Goal: Transaction & Acquisition: Purchase product/service

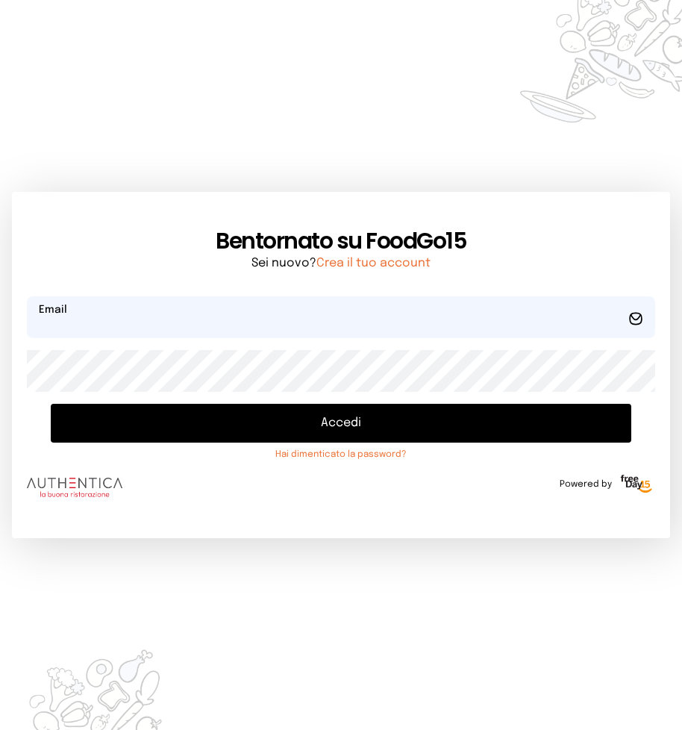
type input "**********"
click at [199, 431] on button "Accedi" at bounding box center [341, 423] width 580 height 39
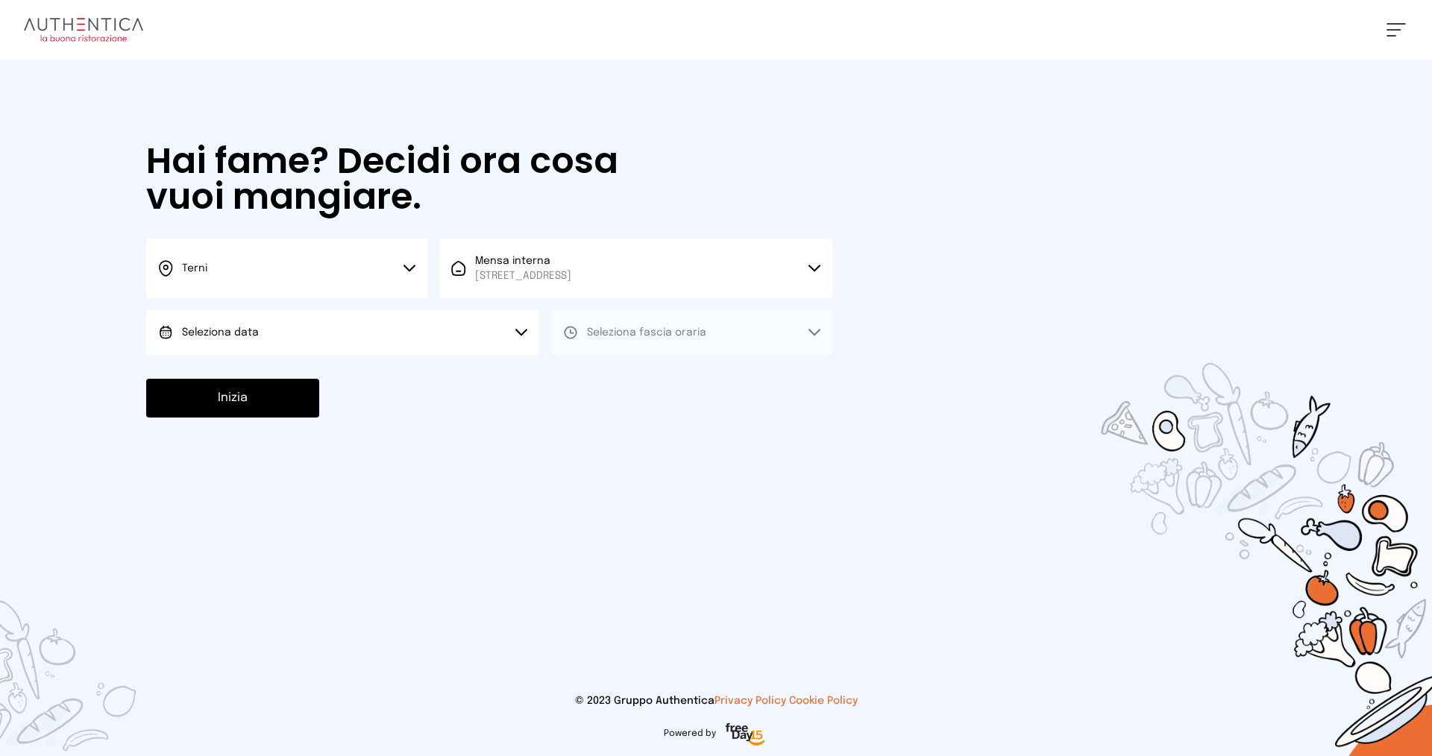
click at [238, 342] on button "Seleziona data" at bounding box center [342, 332] width 393 height 45
click at [251, 383] on li "[DATE], [DATE]" at bounding box center [342, 374] width 393 height 39
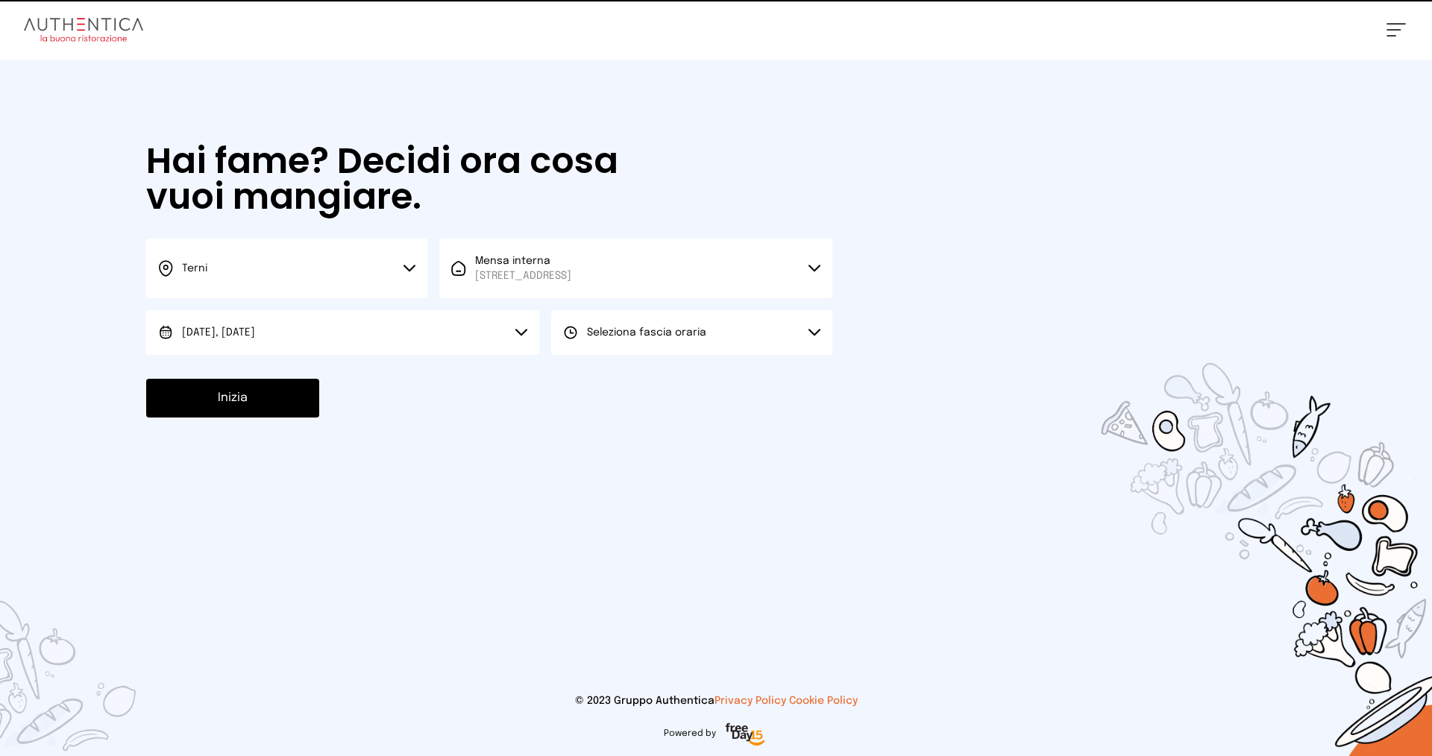
click at [668, 320] on button "Seleziona fascia oraria" at bounding box center [691, 332] width 281 height 45
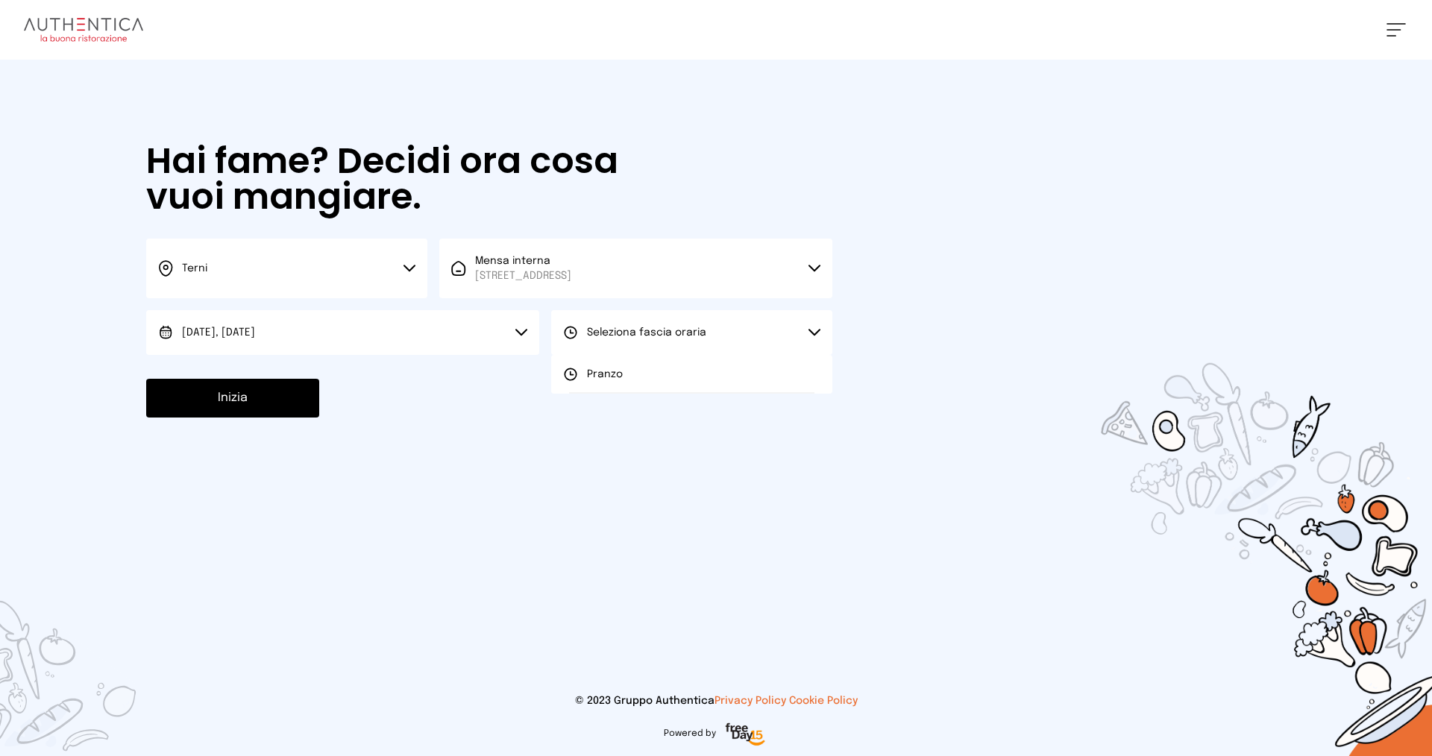
drag, startPoint x: 648, startPoint y: 363, endPoint x: 629, endPoint y: 366, distance: 19.6
click at [648, 363] on li "Pranzo" at bounding box center [691, 374] width 281 height 39
click at [242, 410] on button "Inizia" at bounding box center [232, 398] width 173 height 39
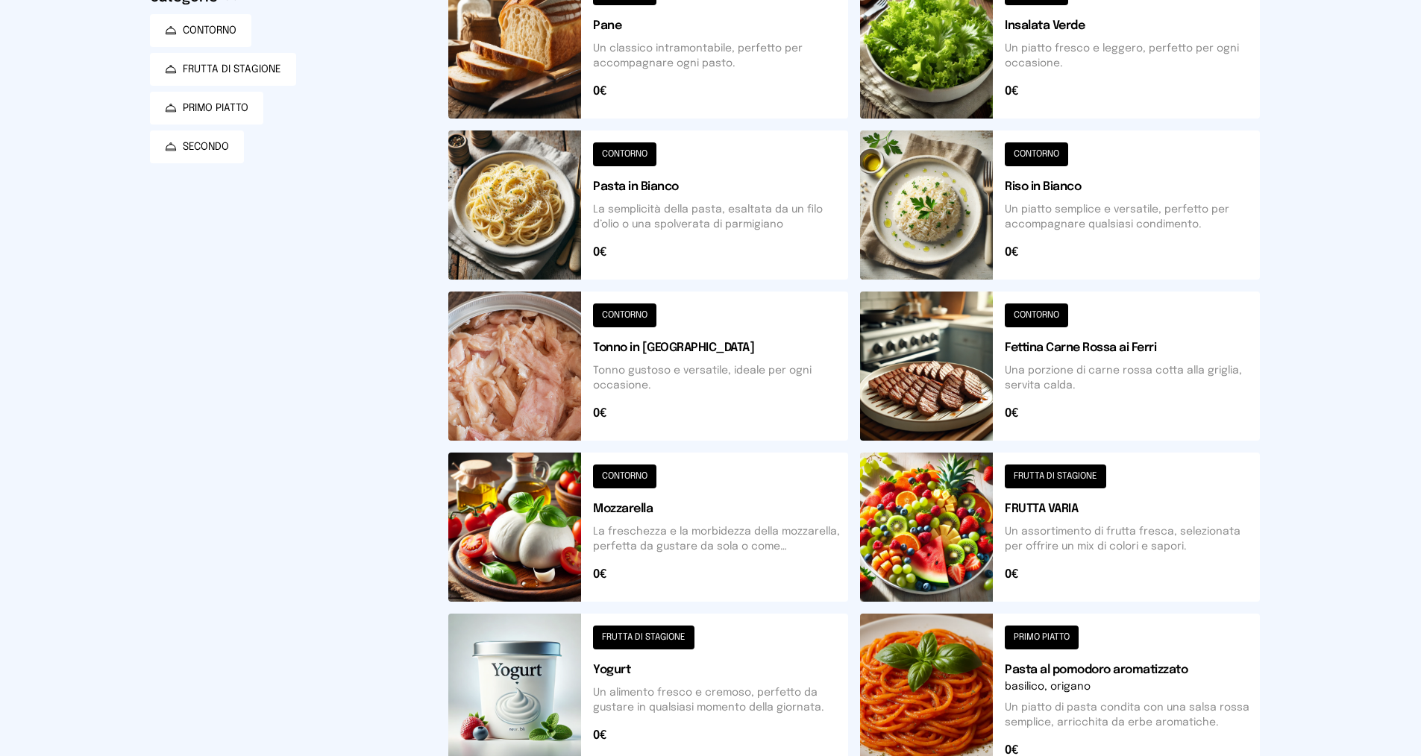
scroll to position [31, 0]
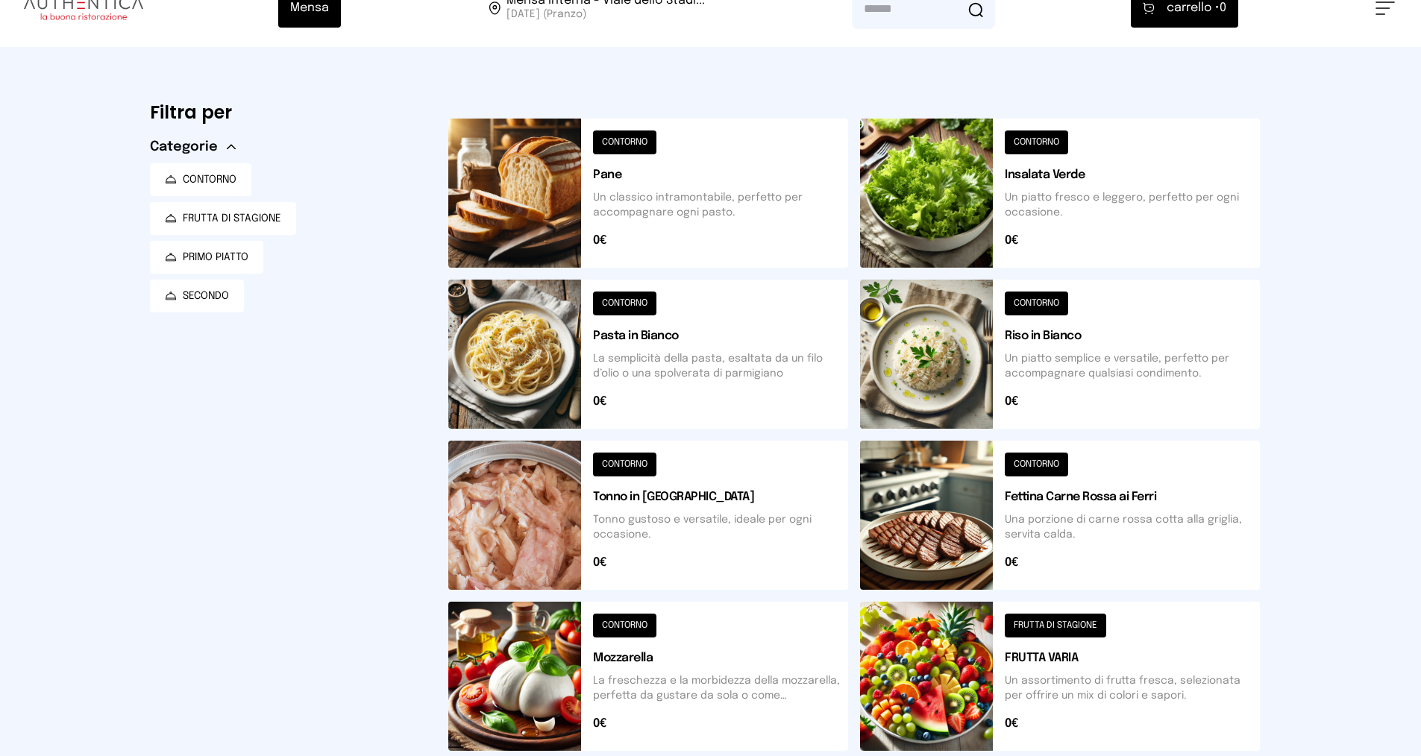
click at [692, 360] on button at bounding box center [1060, 354] width 400 height 149
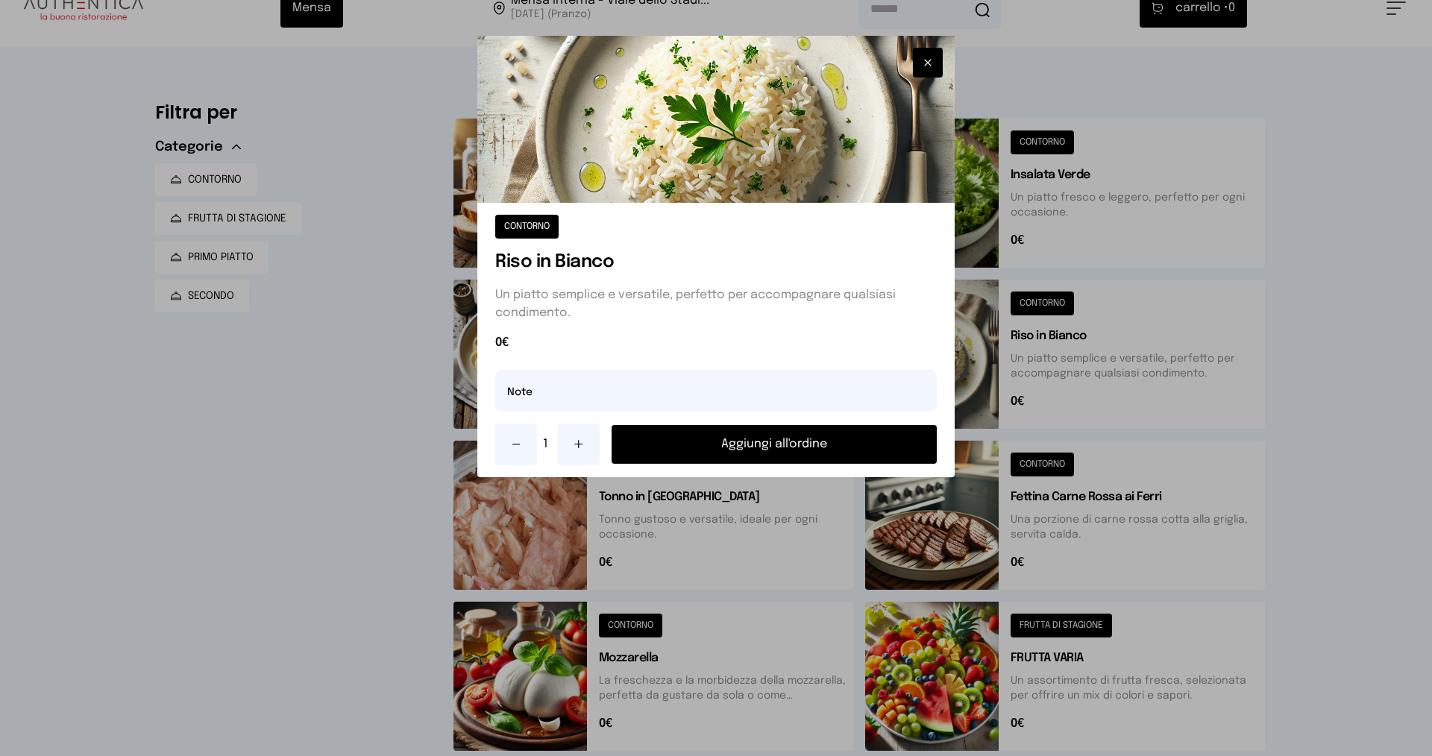
click at [692, 445] on button "Aggiungi all'ordine" at bounding box center [774, 444] width 325 height 39
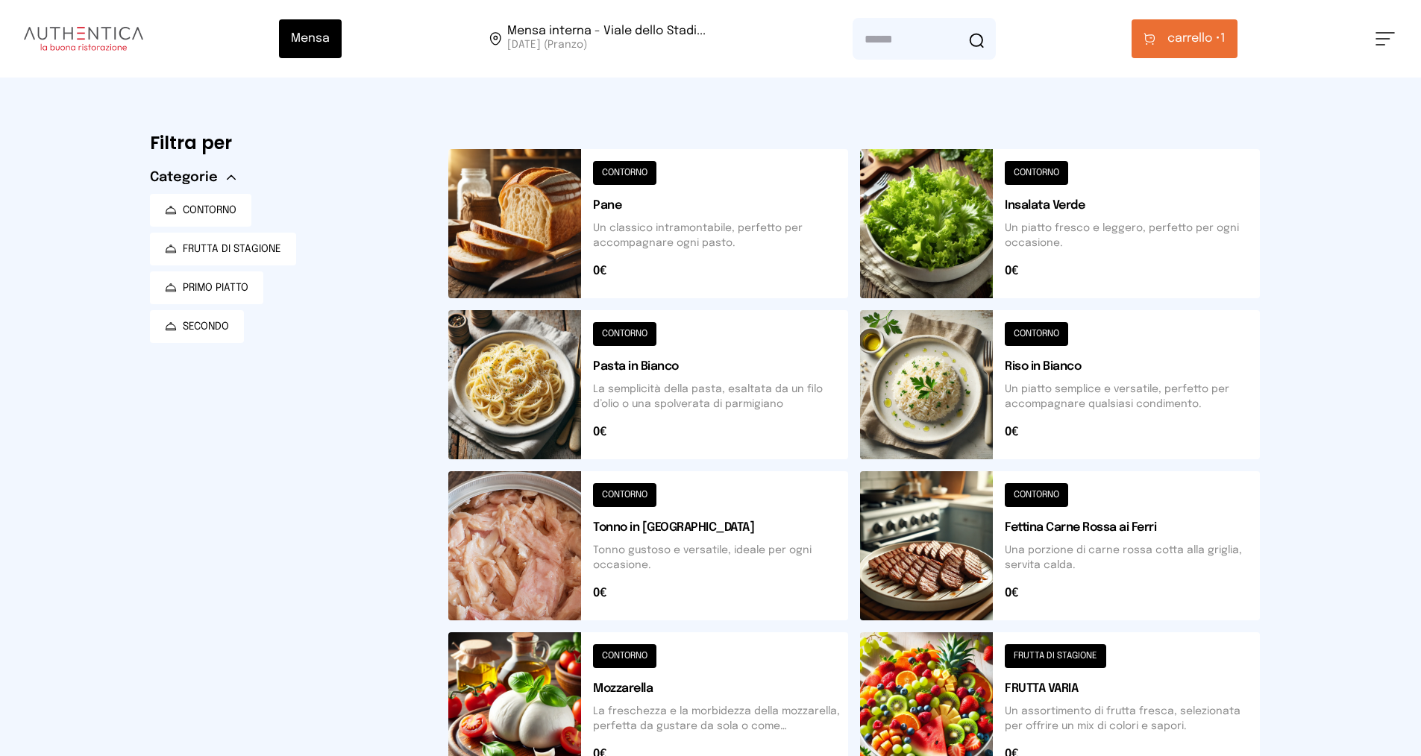
scroll to position [149, 0]
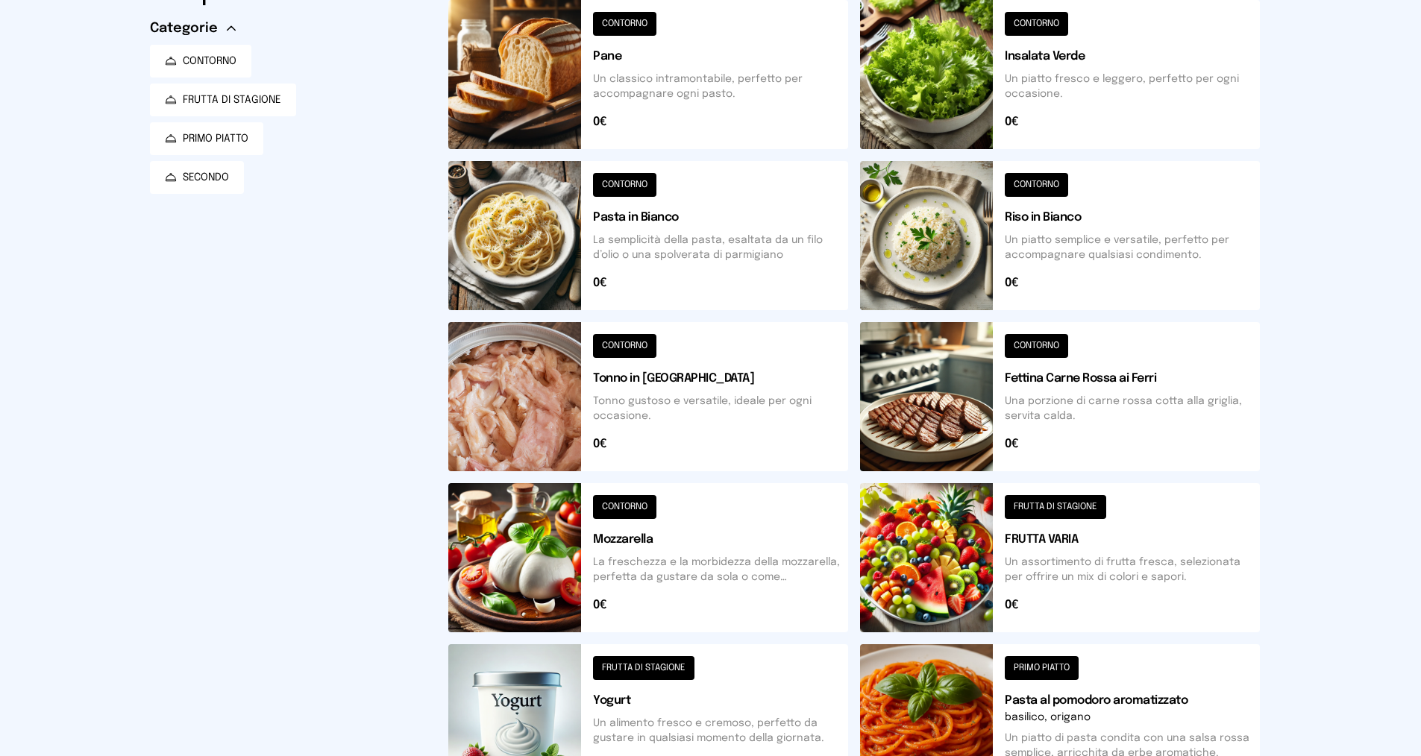
click at [692, 525] on button at bounding box center [1060, 557] width 400 height 149
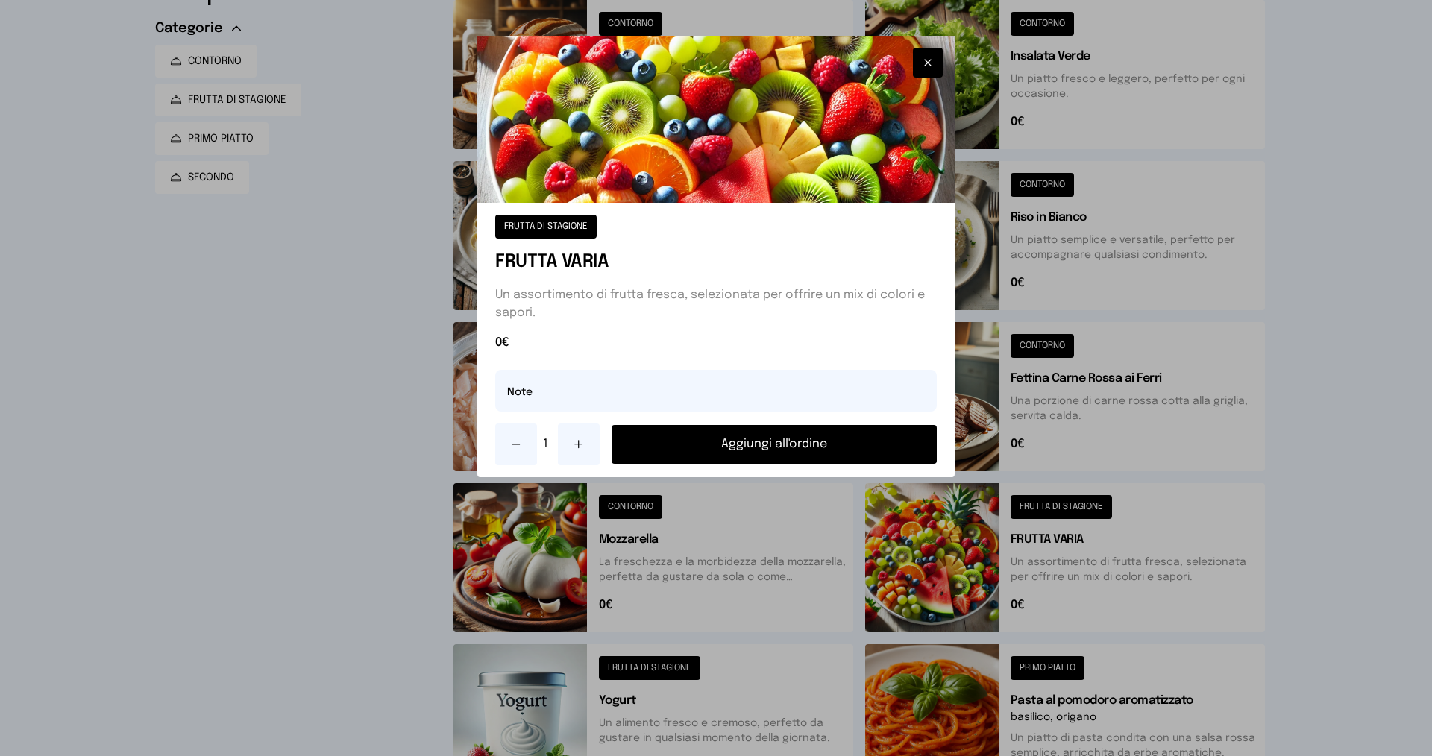
click at [585, 442] on button at bounding box center [579, 445] width 42 height 42
click at [692, 455] on button "Aggiungi all'ordine" at bounding box center [774, 444] width 325 height 39
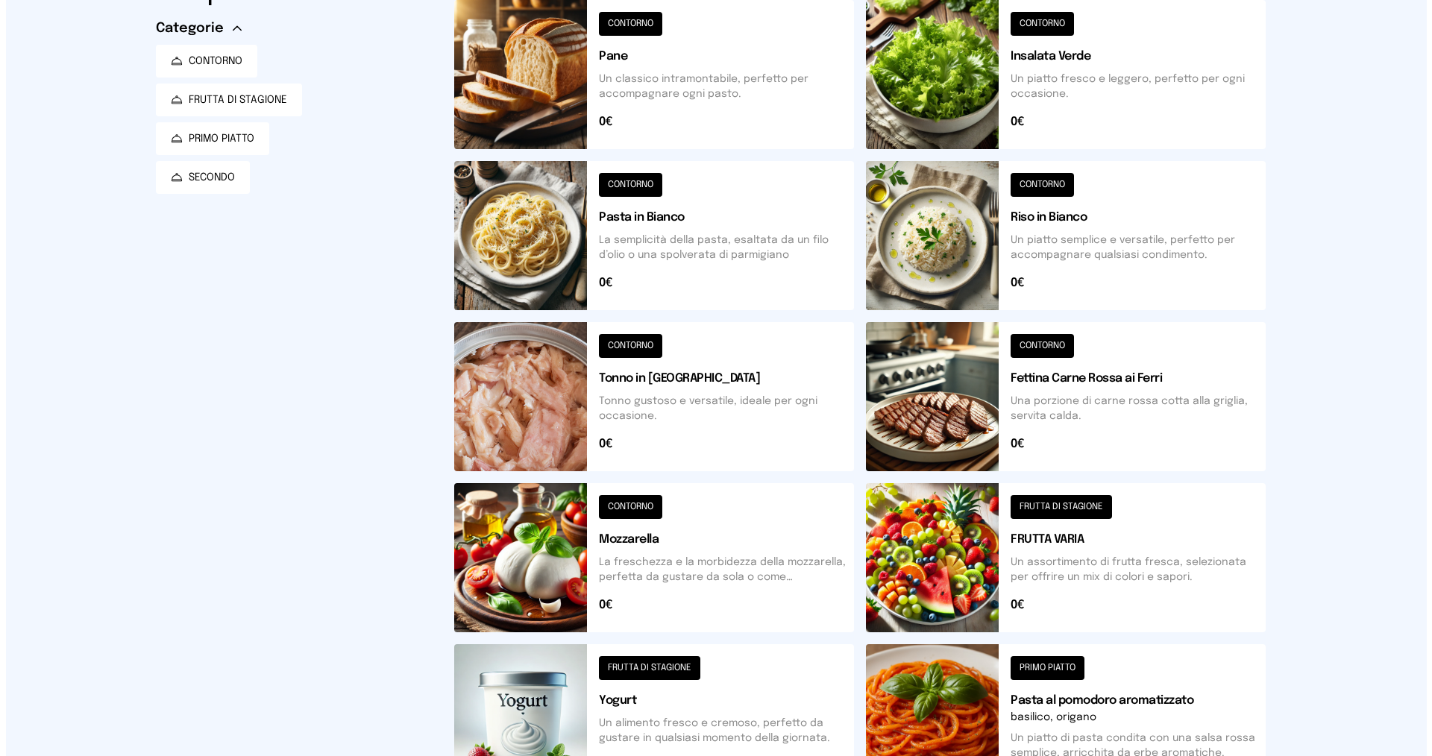
scroll to position [0, 0]
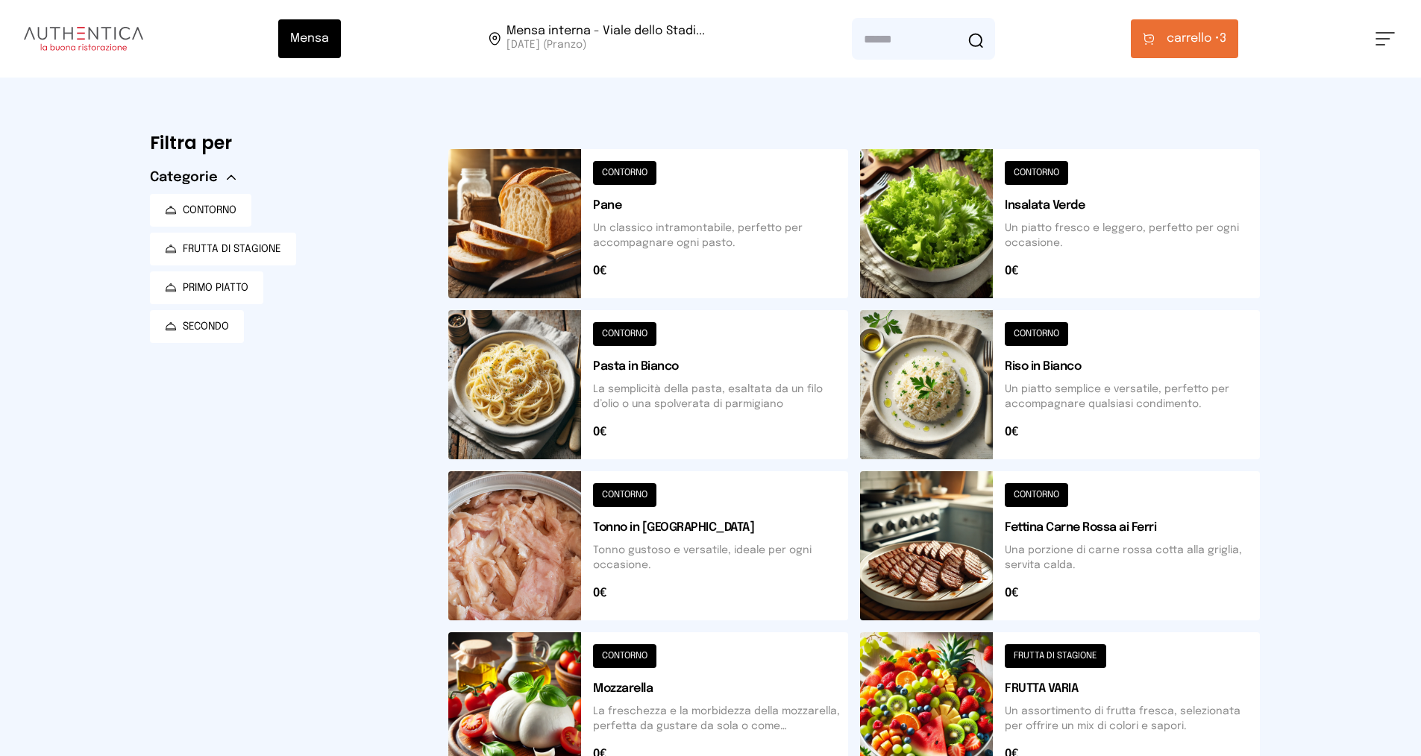
click at [692, 47] on span "carrello •" at bounding box center [1193, 39] width 53 height 18
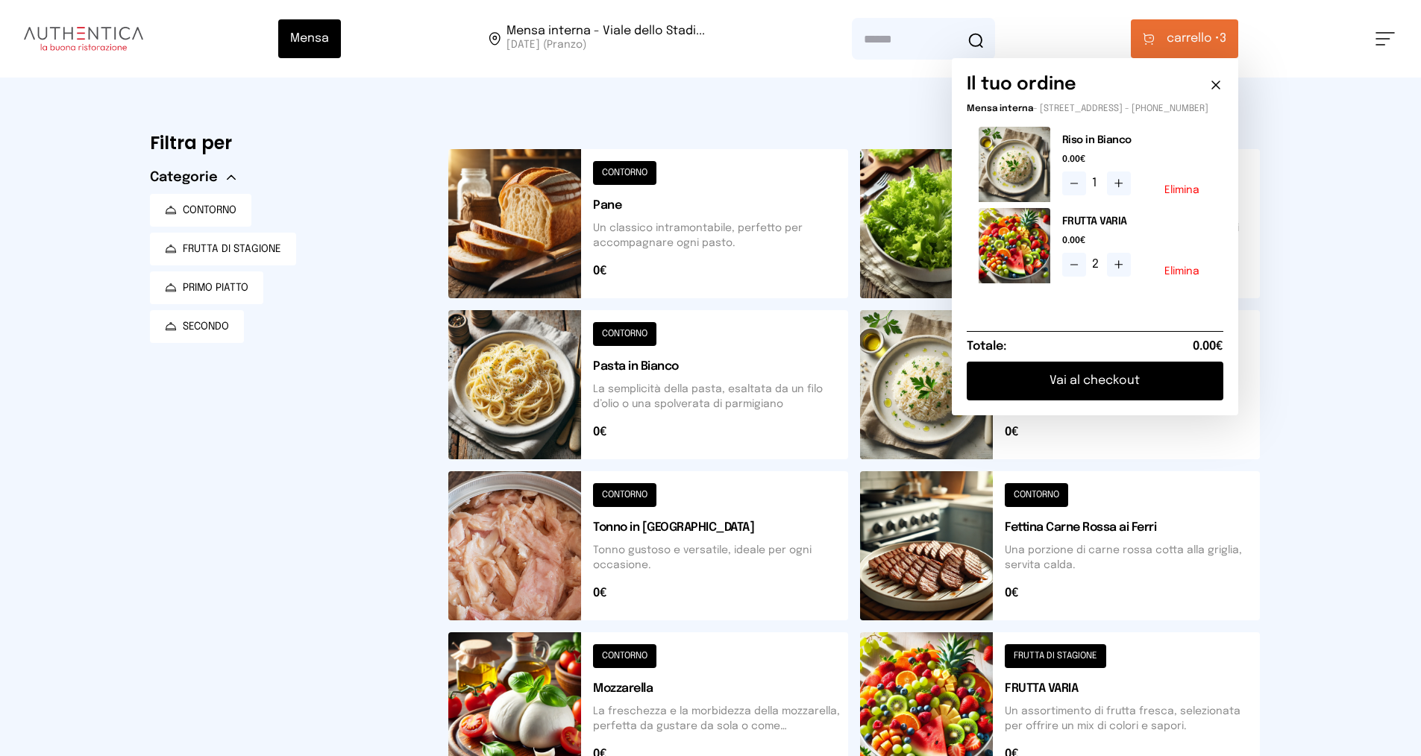
click at [692, 392] on button "Vai al checkout" at bounding box center [1095, 381] width 257 height 39
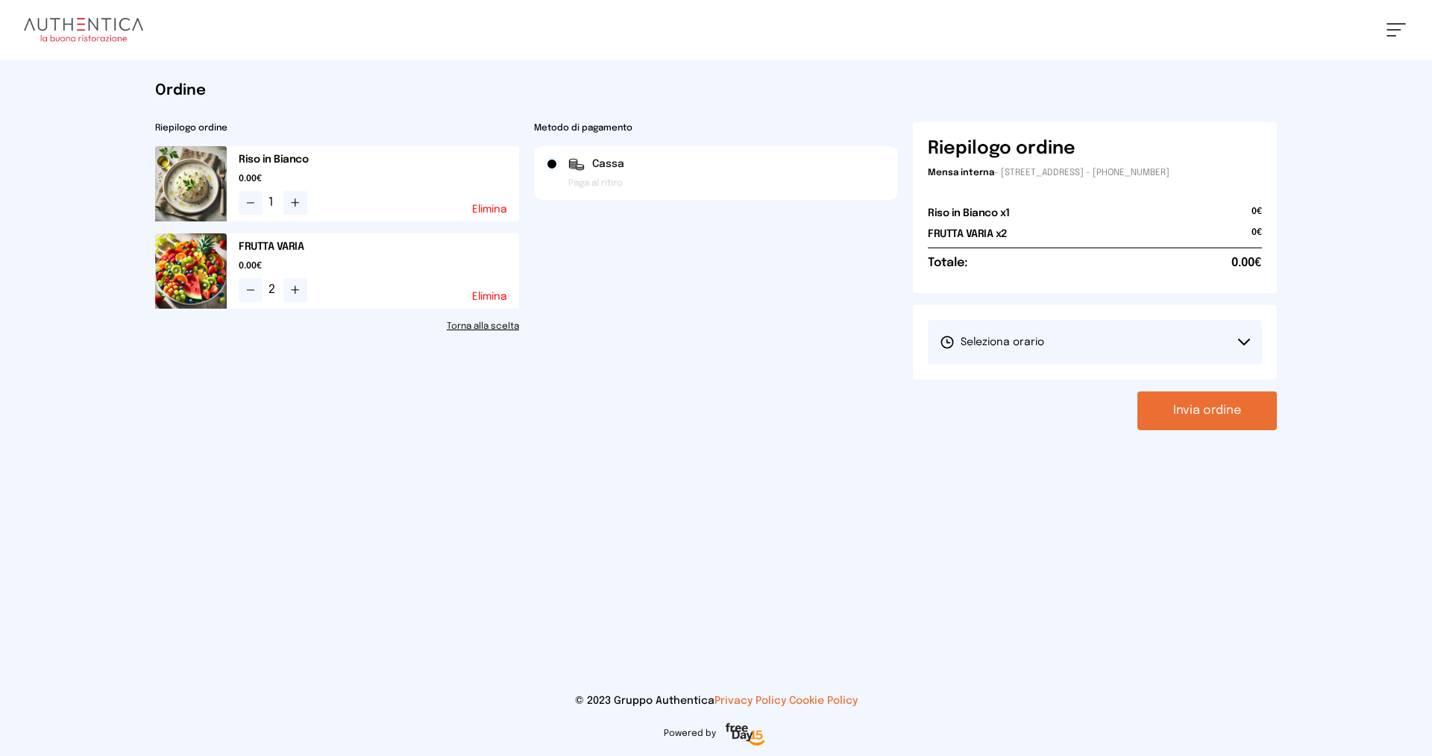
click at [692, 345] on span "Seleziona orario" at bounding box center [992, 342] width 104 height 15
click at [692, 382] on span "1° Turno (13:00 - 15:00)" at bounding box center [996, 384] width 113 height 15
click at [692, 412] on button "Invia ordine" at bounding box center [1208, 411] width 140 height 39
